Goal: Transaction & Acquisition: Obtain resource

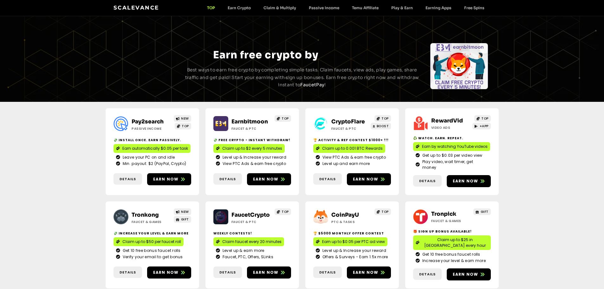
scroll to position [95, 0]
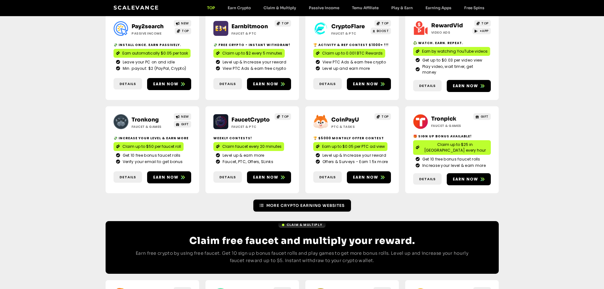
click at [276, 203] on span "More Crypto Earning Websites" at bounding box center [305, 206] width 78 height 6
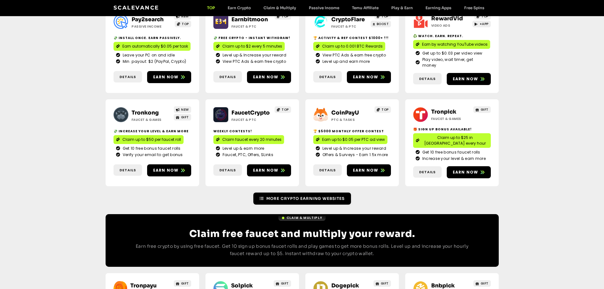
scroll to position [254, 0]
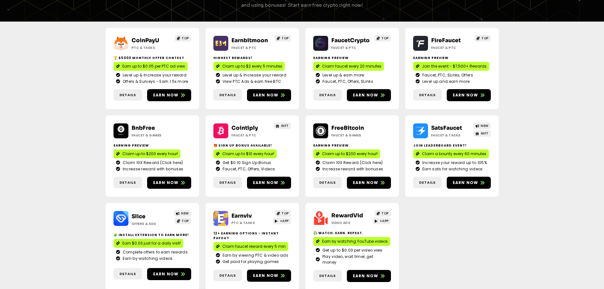
scroll to position [177, 0]
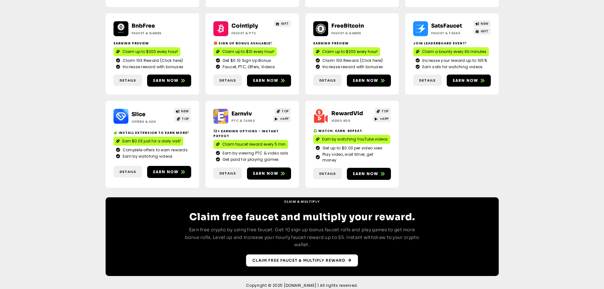
click at [325, 254] on link "Claim free faucet & multiply reward" at bounding box center [302, 260] width 112 height 12
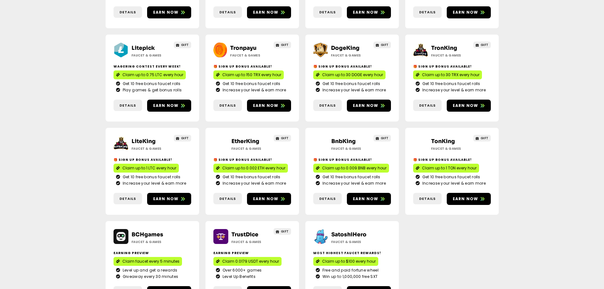
scroll to position [349, 0]
